Goal: Submit feedback/report problem

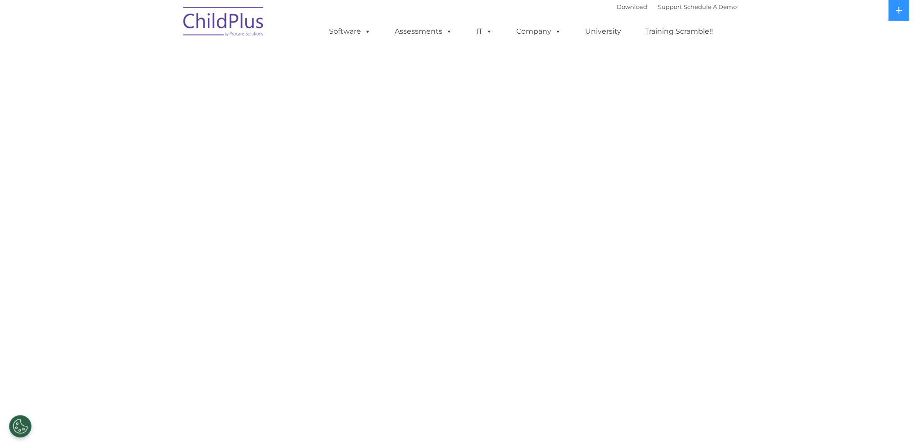
select select "MEDIUM"
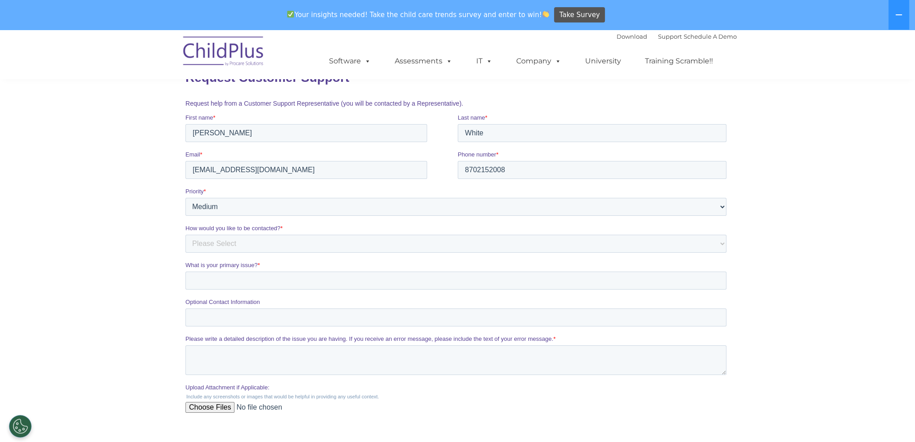
scroll to position [135, 0]
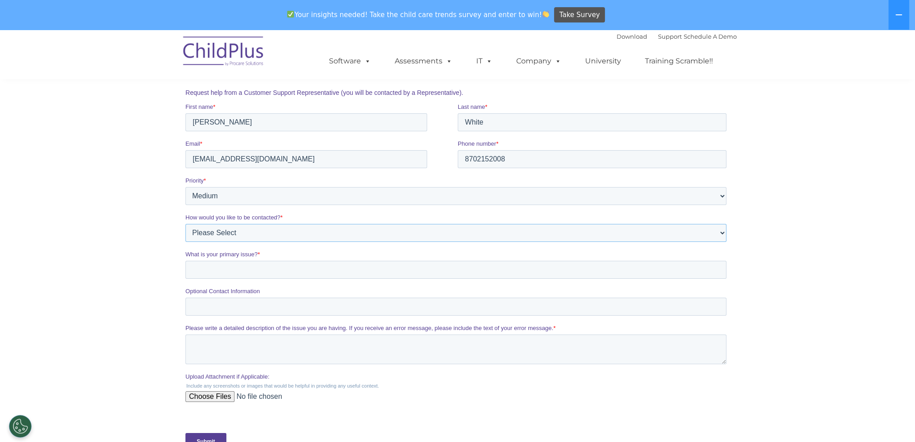
click at [243, 234] on select "Please Select Phone Email" at bounding box center [455, 233] width 541 height 18
select select "Email"
click at [185, 224] on select "Please Select Phone Email" at bounding box center [455, 233] width 541 height 18
click at [239, 266] on input "What is your primary issue? *" at bounding box center [455, 270] width 541 height 18
type input "Event Issues"
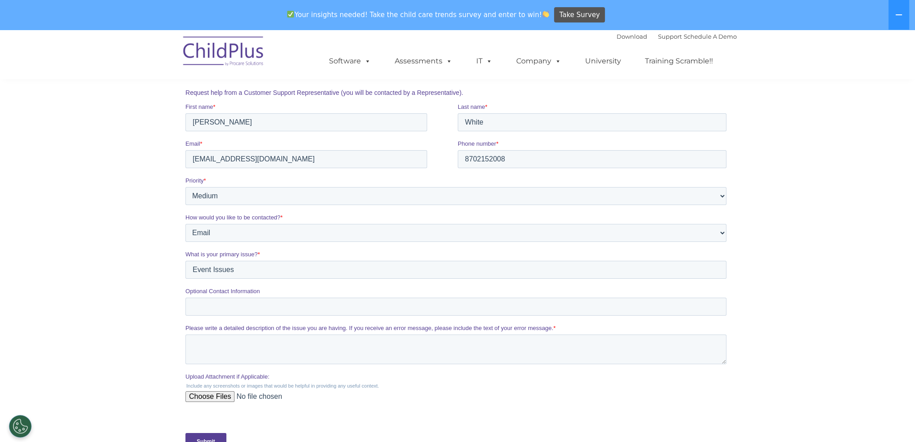
click at [204, 397] on input "Upload Attachment if Applicable:" at bounding box center [455, 401] width 541 height 18
type input "C:\fakepath\Screenshot [DATE] 133319.jpg"
click at [243, 349] on textarea "Please write a detailed description of the issue you are having. If you receive…" at bounding box center [455, 350] width 541 height 30
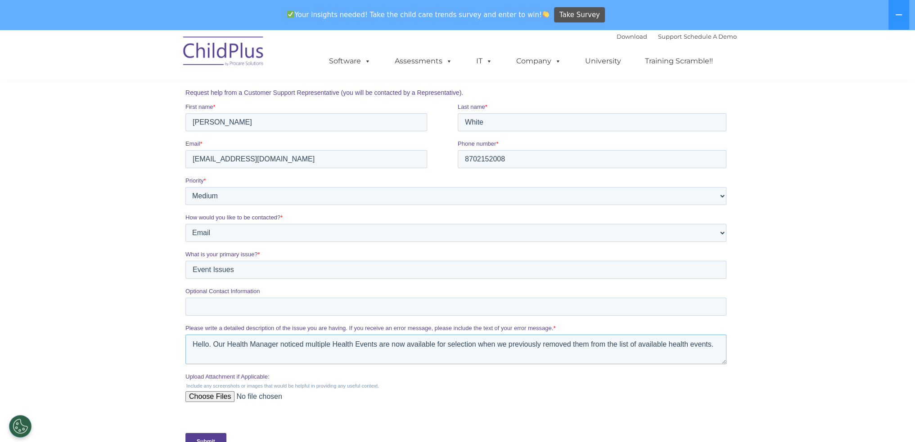
click at [474, 352] on textarea "Hello. Our Health Manager noticed multiple Health Events are now available for …" at bounding box center [455, 350] width 541 height 30
click at [717, 347] on textarea "Hello. Our Health Manager noticed multiple Health Events are now available for …" at bounding box center [455, 350] width 541 height 30
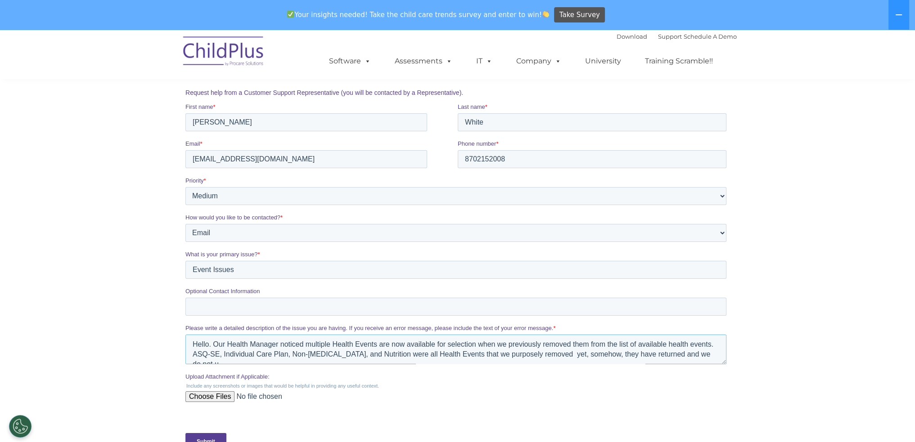
scroll to position [5, 0]
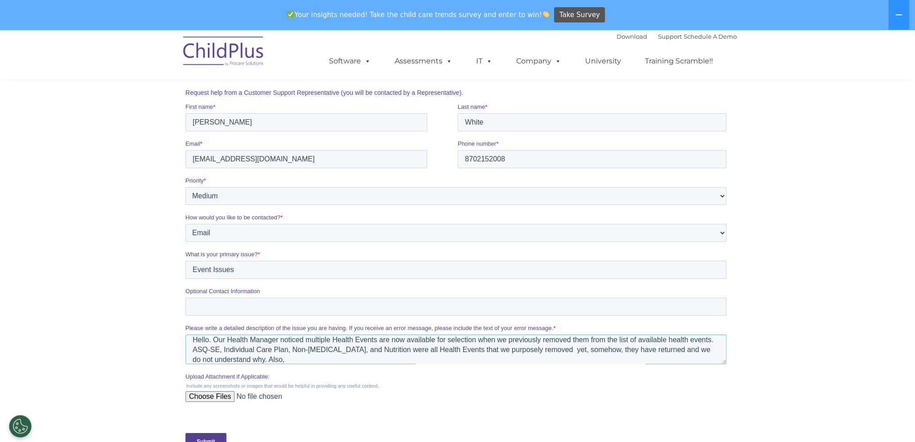
drag, startPoint x: 325, startPoint y: 360, endPoint x: 427, endPoint y: 370, distance: 103.2
click at [325, 360] on textarea "Hello. Our Health Manager noticed multiple Health Events are now available for …" at bounding box center [455, 350] width 541 height 30
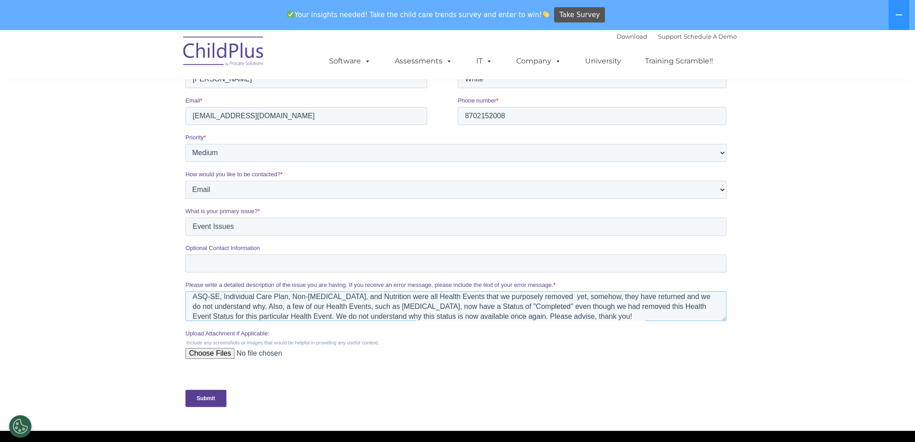
scroll to position [180, 0]
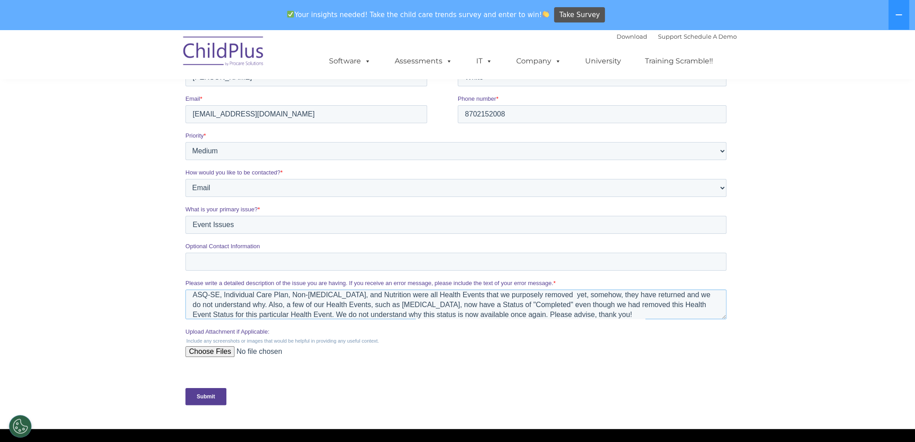
type textarea "Hello. Our Health Manager noticed multiple Health Events are now available for …"
click at [205, 144] on select "Please Select Low Medium High" at bounding box center [455, 151] width 541 height 18
select select "LOW"
click at [185, 142] on select "Please Select Low Medium High" at bounding box center [455, 151] width 541 height 18
click at [202, 400] on input "Submit" at bounding box center [205, 396] width 41 height 17
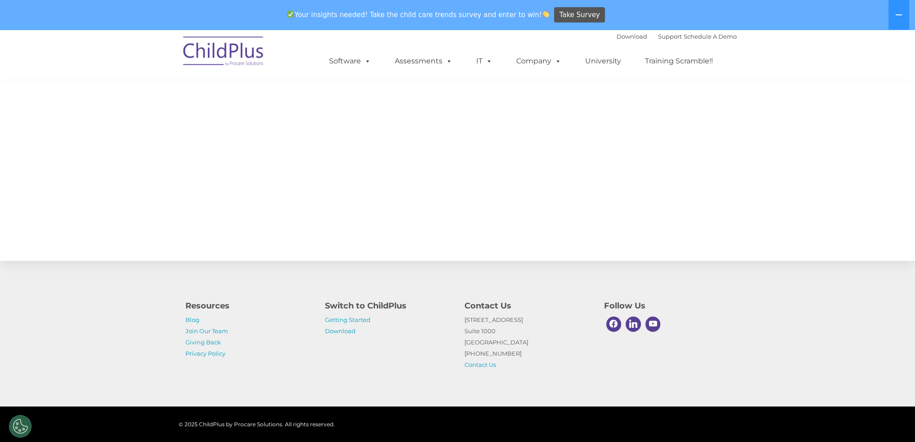
scroll to position [0, 0]
